Goal: Check status: Check status

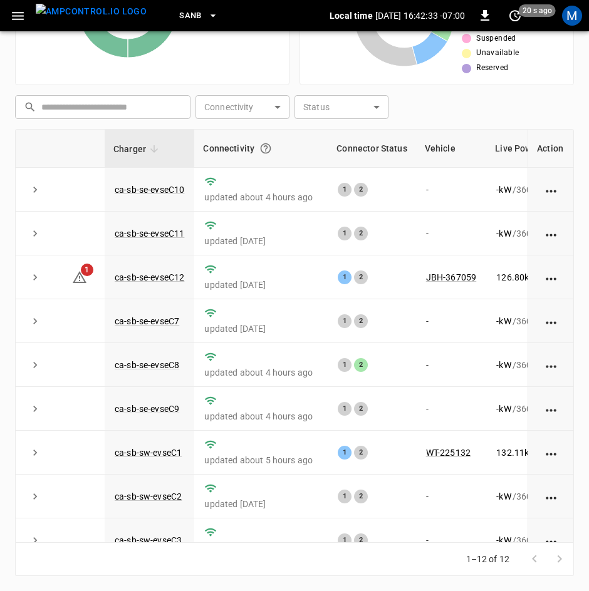
scroll to position [167, 142]
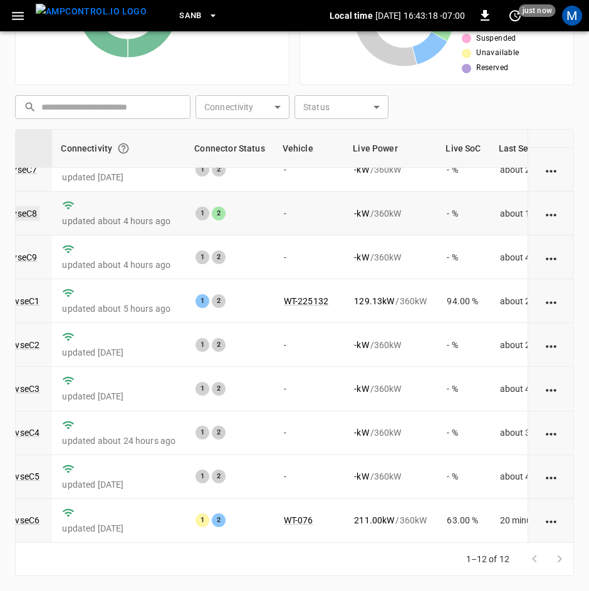
click at [34, 206] on link "ca-sb-se-evseC8" at bounding box center [5, 213] width 70 height 15
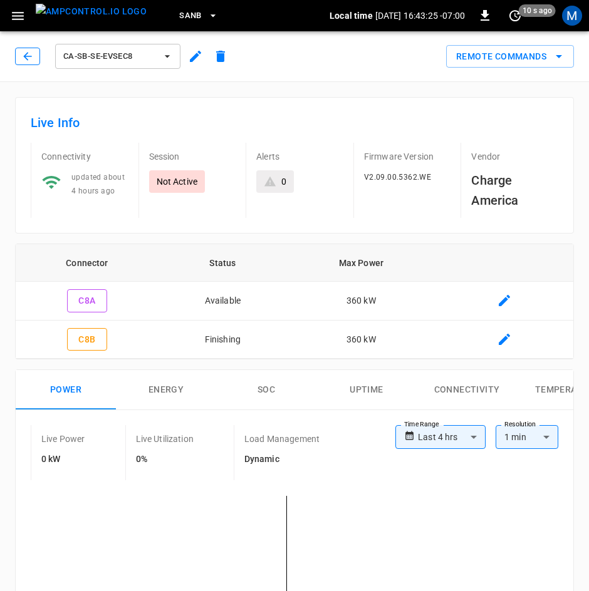
click at [28, 56] on icon "button" at bounding box center [27, 56] width 8 height 8
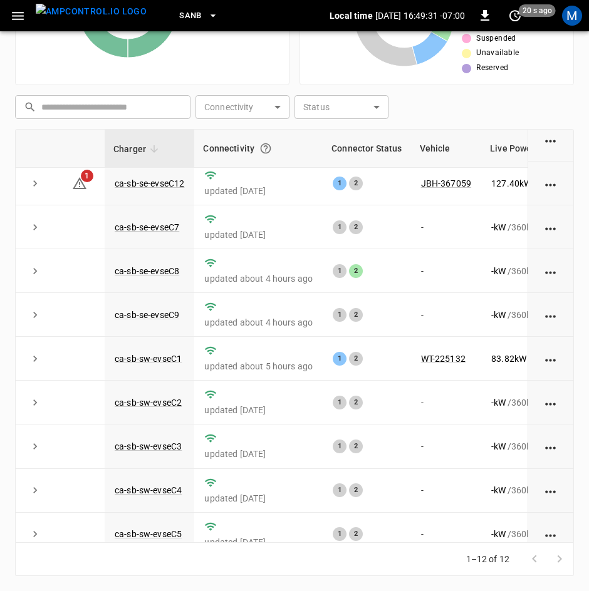
scroll to position [167, 0]
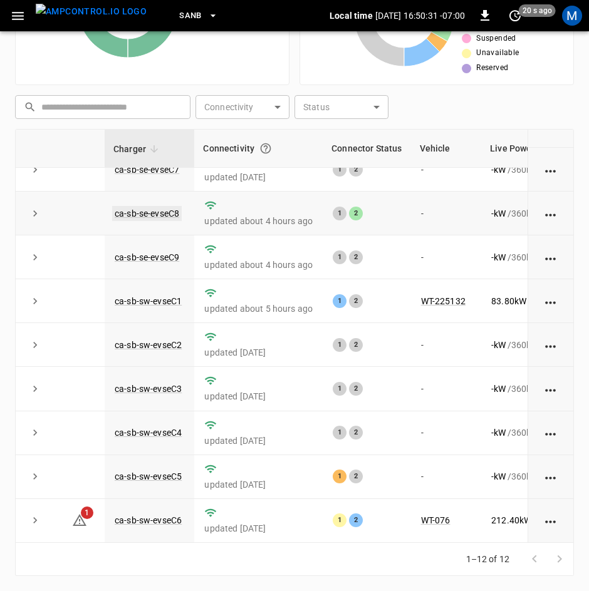
click at [147, 206] on link "ca-sb-se-evseC8" at bounding box center [147, 213] width 70 height 15
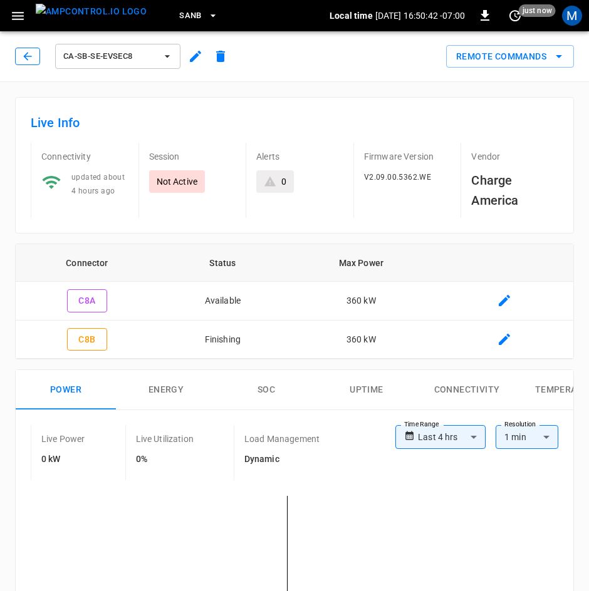
click at [32, 53] on icon "button" at bounding box center [27, 56] width 13 height 13
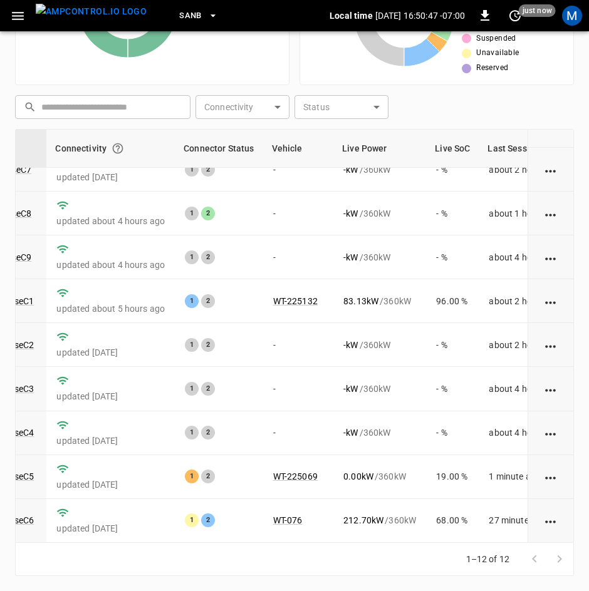
scroll to position [167, 156]
